Goal: Information Seeking & Learning: Learn about a topic

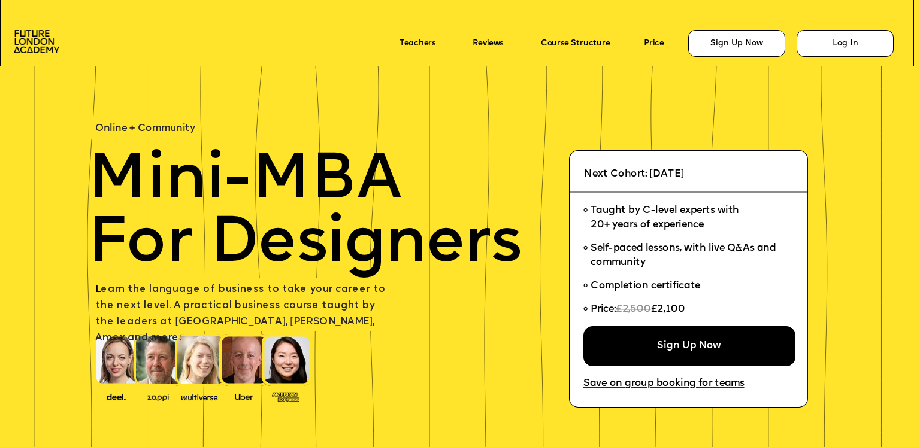
click at [254, 135] on p "Online + Community" at bounding box center [241, 129] width 292 height 16
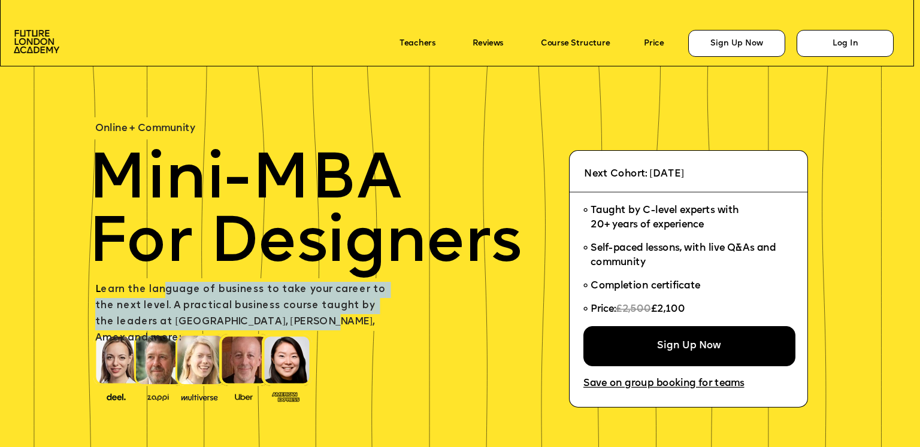
drag, startPoint x: 163, startPoint y: 296, endPoint x: 382, endPoint y: 319, distance: 220.3
click at [382, 319] on p "L earn the language of business to take your career to the next level. A practi…" at bounding box center [244, 314] width 299 height 65
click at [390, 320] on p "L earn the language of business to take your career to the next level. A practi…" at bounding box center [244, 314] width 299 height 65
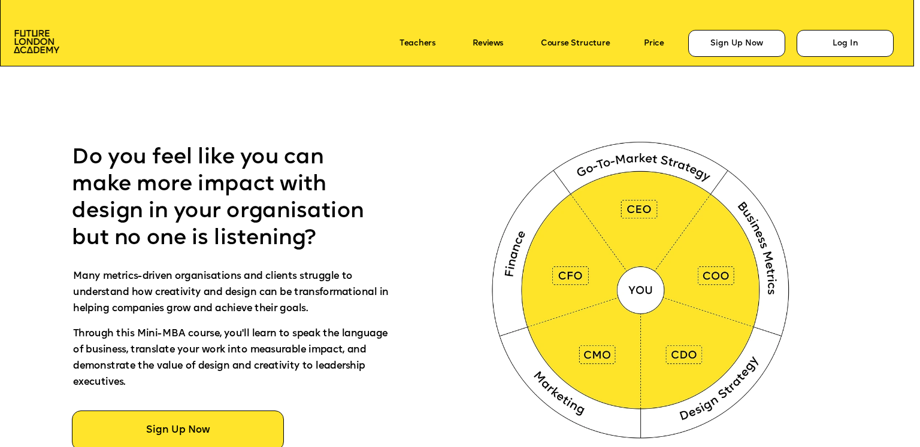
scroll to position [559, 0]
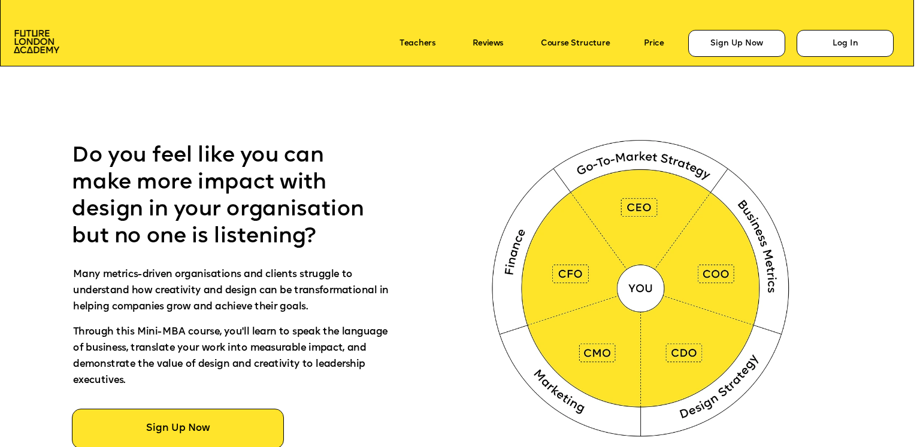
drag, startPoint x: 576, startPoint y: 274, endPoint x: 584, endPoint y: 269, distance: 9.7
click at [576, 274] on img at bounding box center [643, 286] width 342 height 344
click at [632, 210] on img at bounding box center [643, 286] width 342 height 344
click at [716, 278] on img at bounding box center [643, 286] width 342 height 344
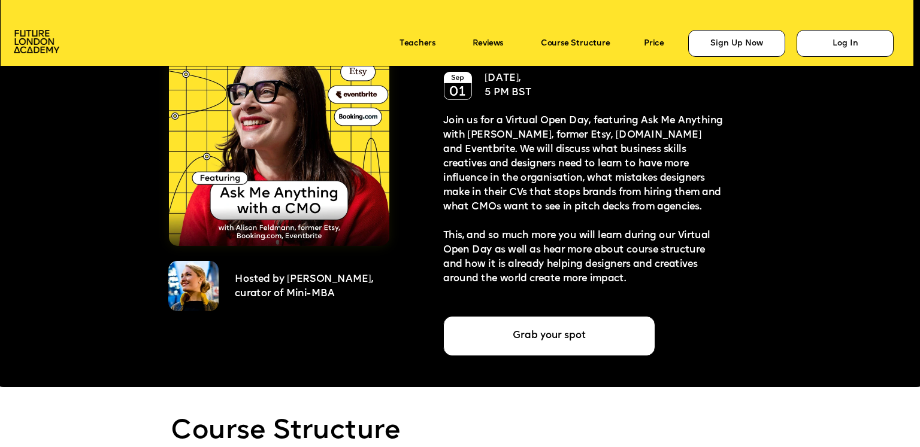
scroll to position [2434, 0]
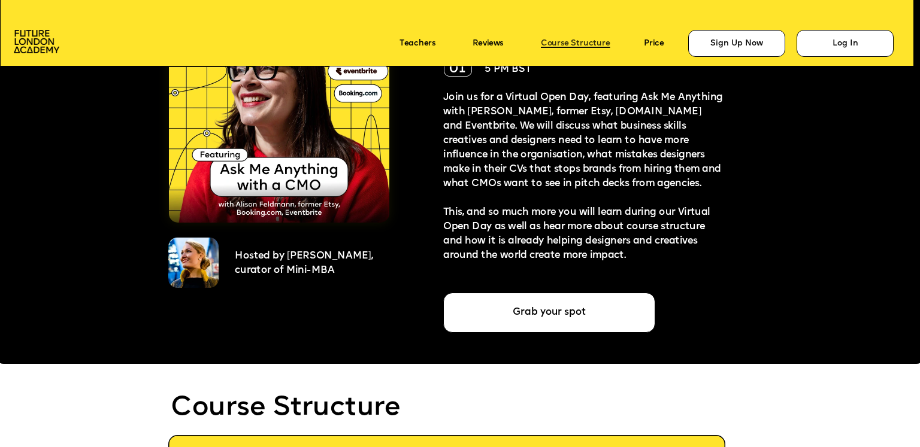
click at [587, 43] on link "Course Structure" at bounding box center [575, 43] width 69 height 9
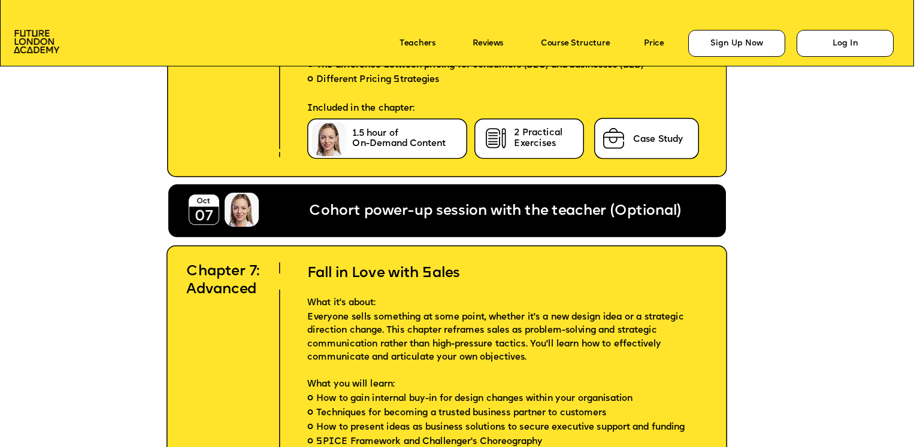
scroll to position [4684, 0]
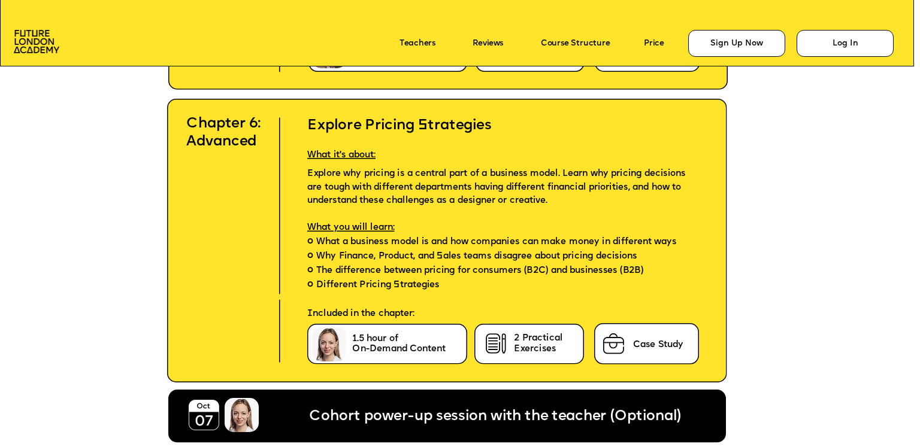
scroll to position [4405, 0]
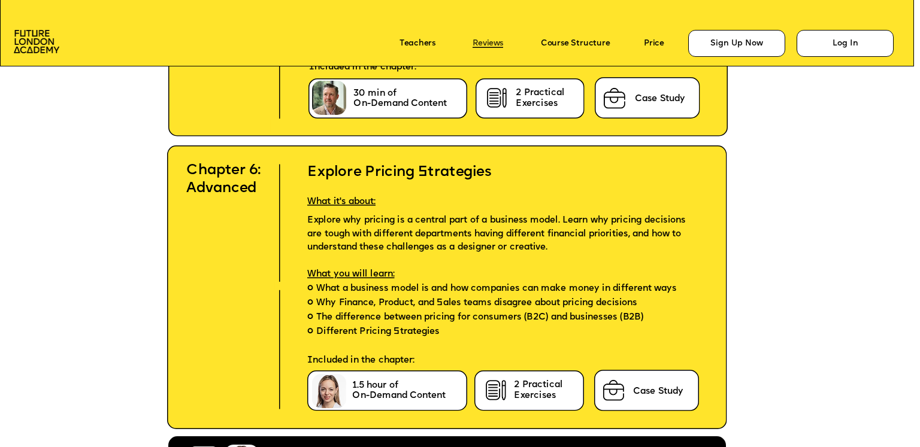
click at [491, 44] on link "Reviews" at bounding box center [487, 43] width 31 height 9
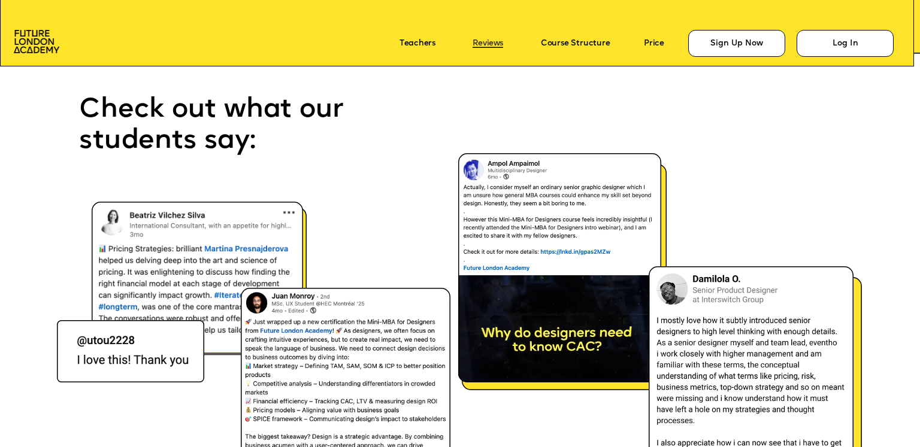
scroll to position [6466, 0]
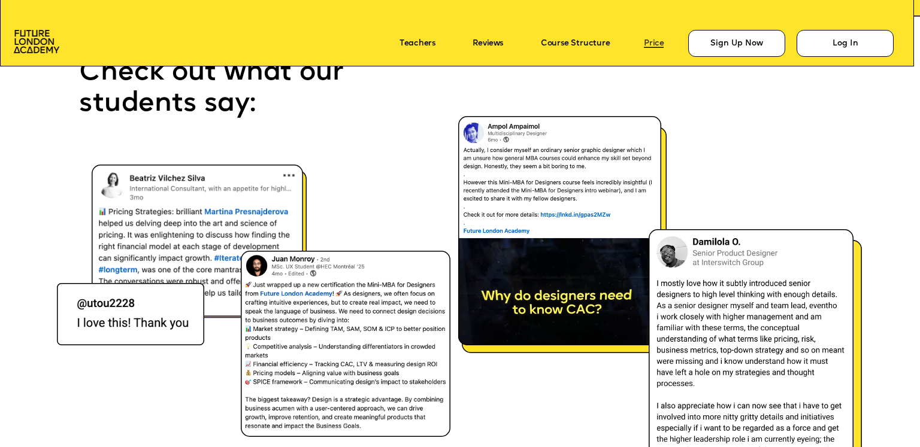
click at [648, 45] on link "Price" at bounding box center [654, 43] width 20 height 9
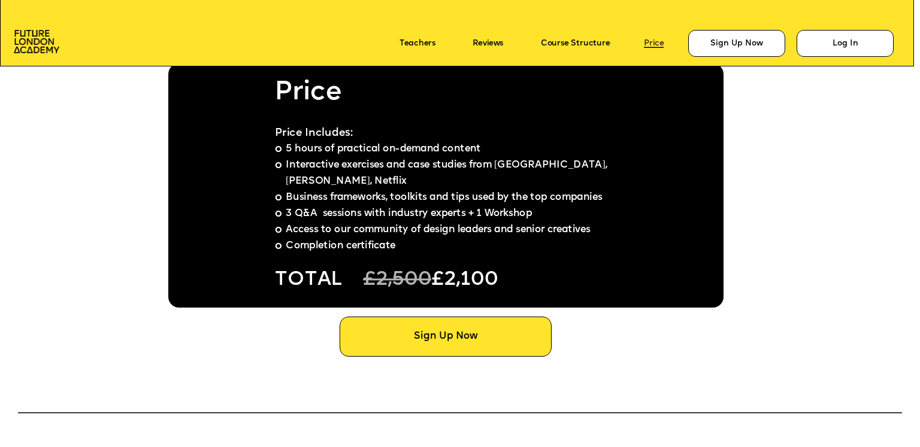
scroll to position [7138, 0]
